Goal: Go to known website: Go to known website

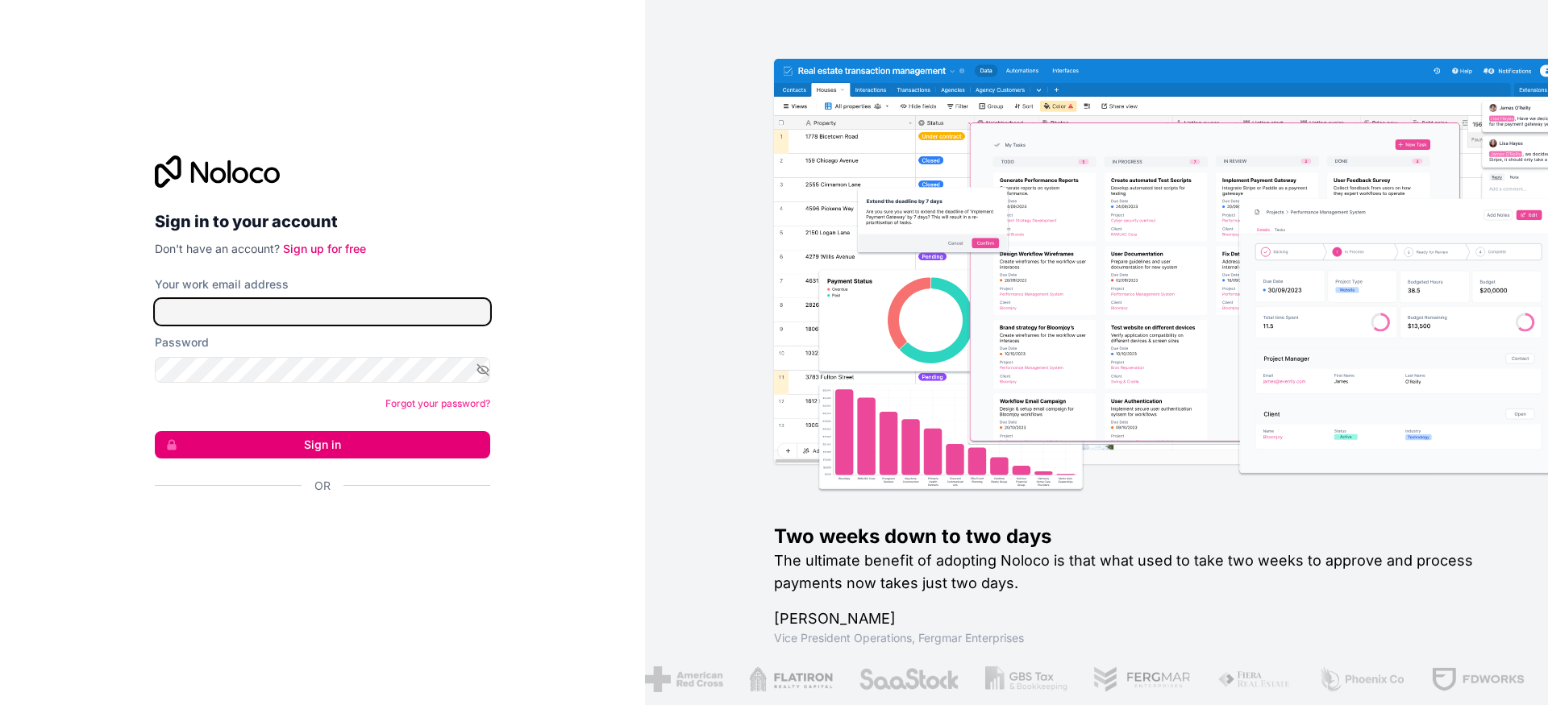
type input "[EMAIL_ADDRESS][DOMAIN_NAME]"
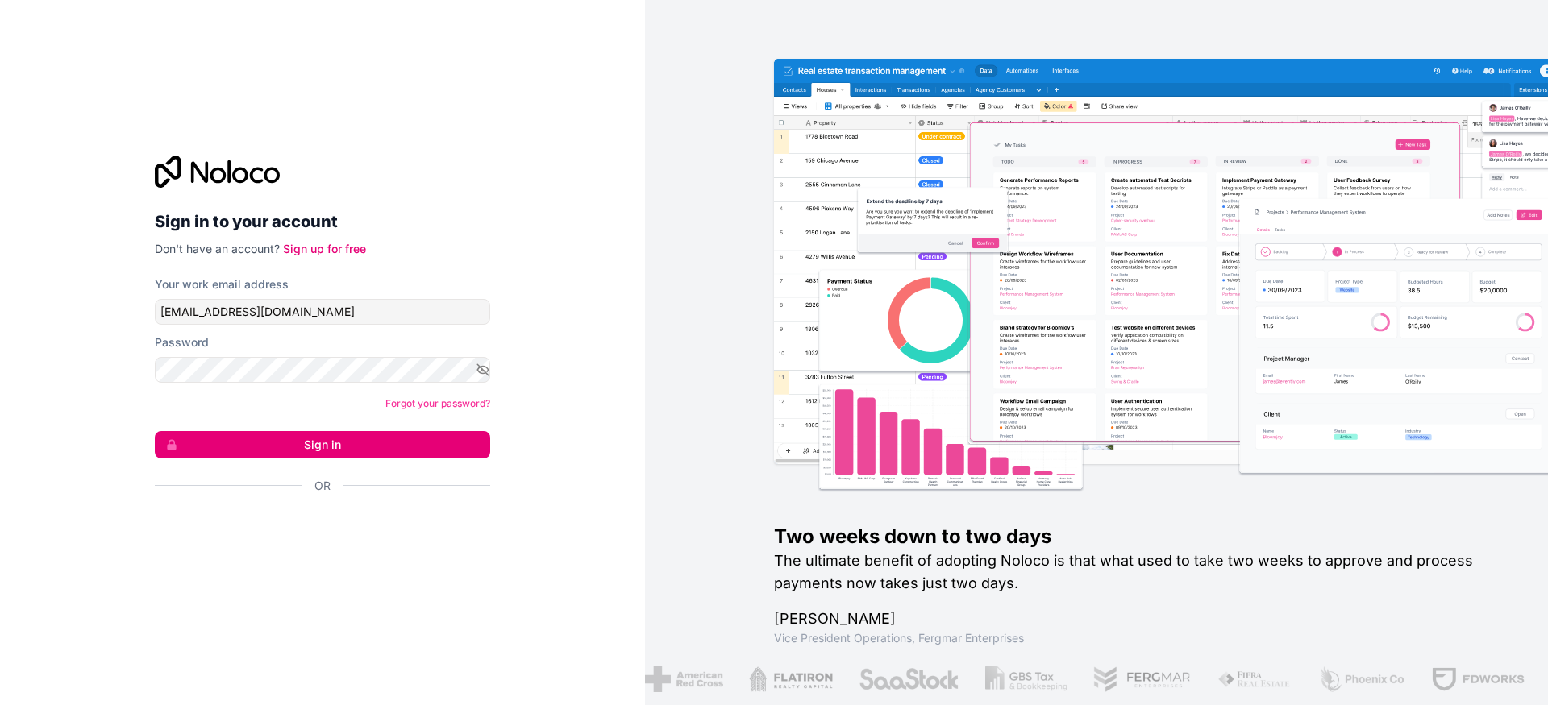
click at [312, 437] on button "Sign in" at bounding box center [322, 444] width 335 height 27
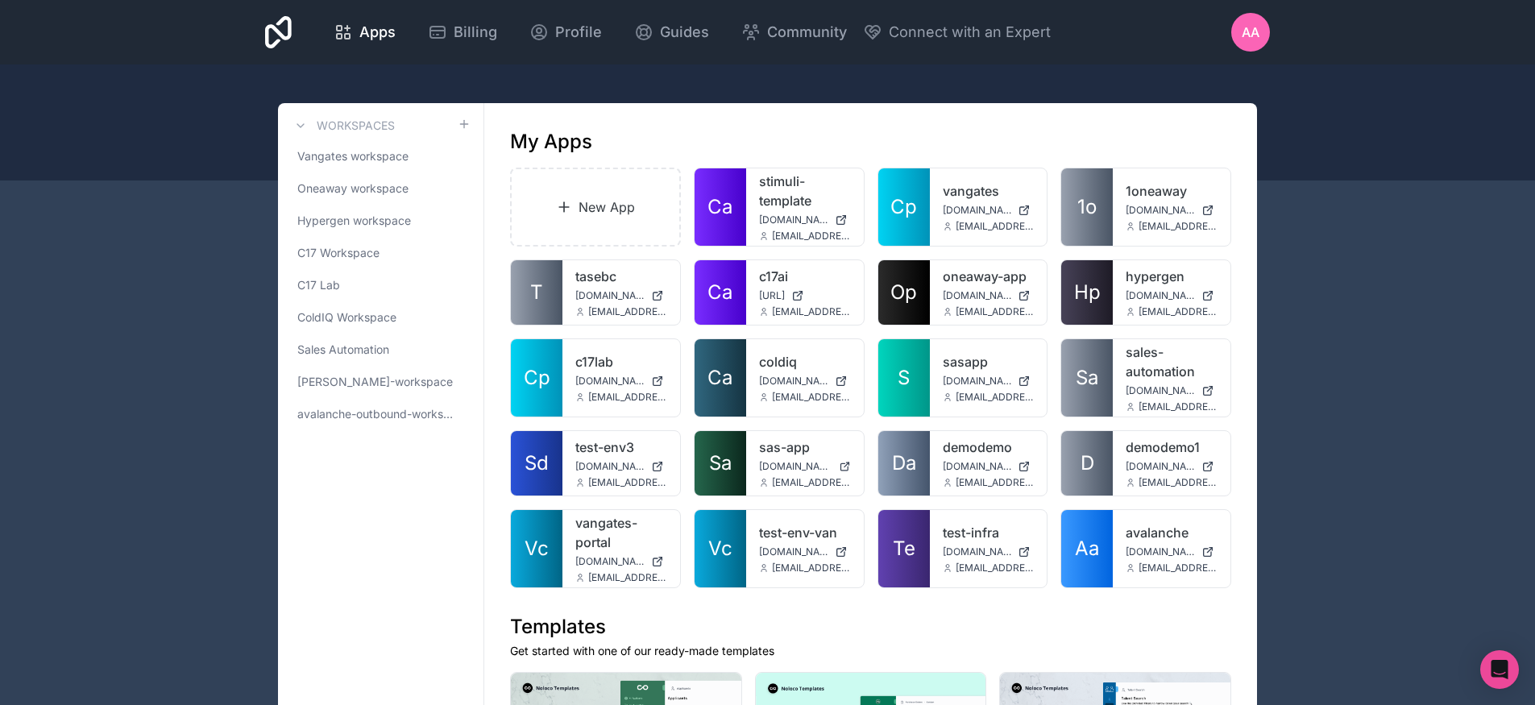
click at [771, 274] on link "c17ai" at bounding box center [805, 276] width 92 height 19
